Goal: Find specific page/section: Find specific page/section

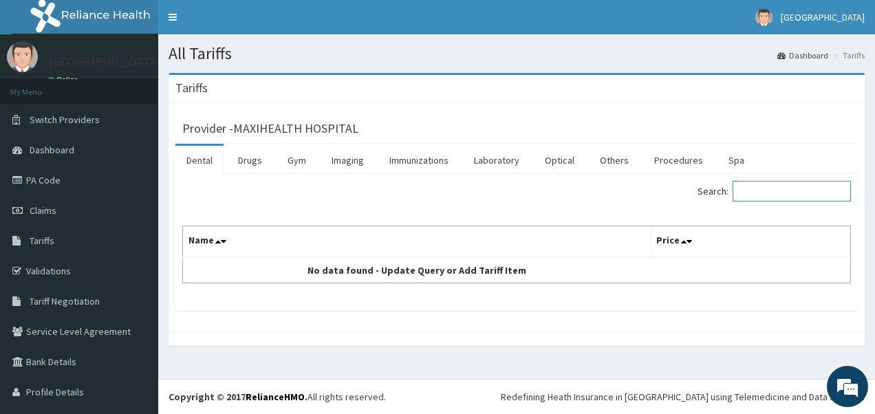
click at [758, 195] on input "Search:" at bounding box center [792, 191] width 118 height 21
type input "ANTE"
click at [222, 242] on icon at bounding box center [224, 242] width 6 height 10
click at [678, 213] on div "Search: ANTE Name Price No data found - Update Query or Add Tariff Item" at bounding box center [516, 232] width 669 height 103
click at [611, 163] on link "Others" at bounding box center [614, 160] width 51 height 29
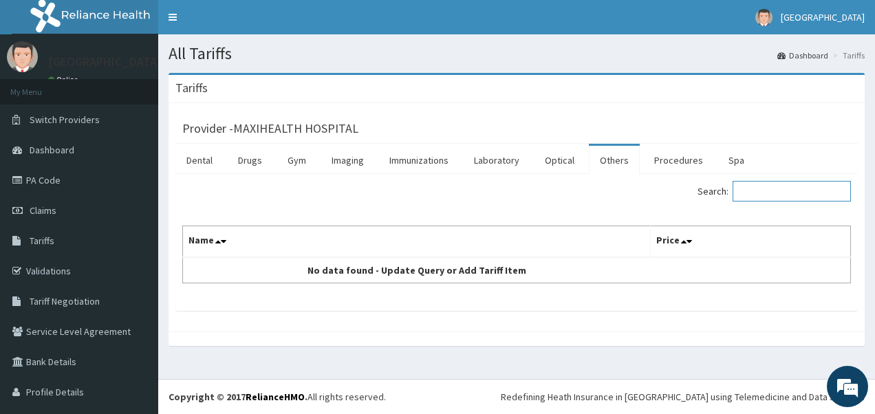
click at [754, 192] on input "Search:" at bounding box center [792, 191] width 118 height 21
type input "ANTE"
click at [655, 162] on link "Procedures" at bounding box center [678, 160] width 71 height 29
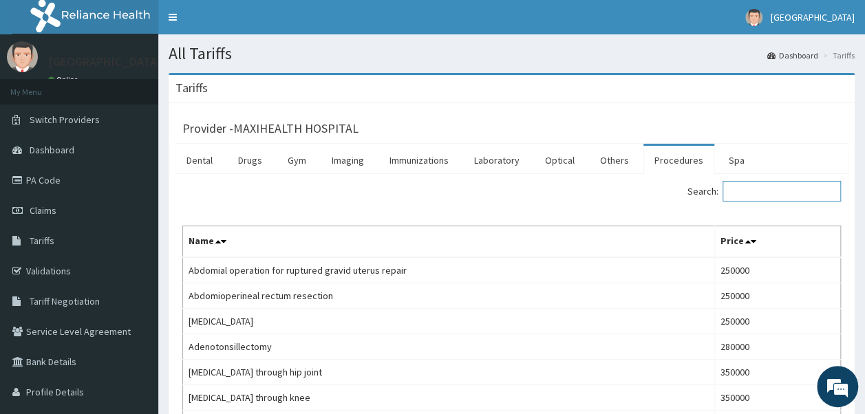
click at [750, 193] on input "Search:" at bounding box center [781, 191] width 118 height 21
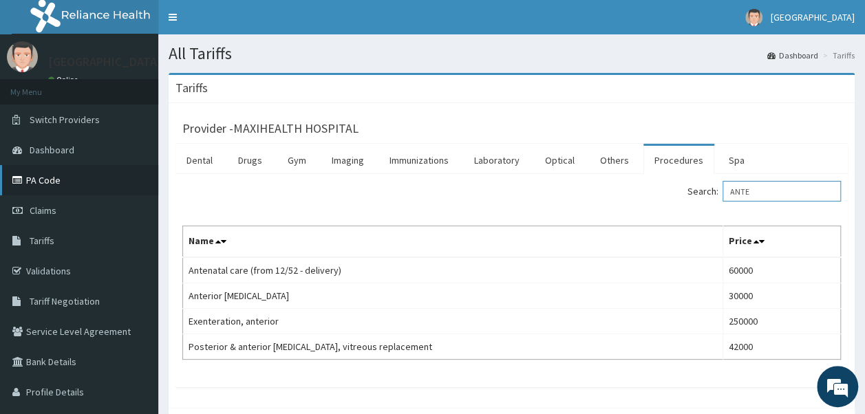
type input "ANTE"
click at [75, 186] on link "PA Code" at bounding box center [79, 180] width 158 height 30
